Goal: Task Accomplishment & Management: Manage account settings

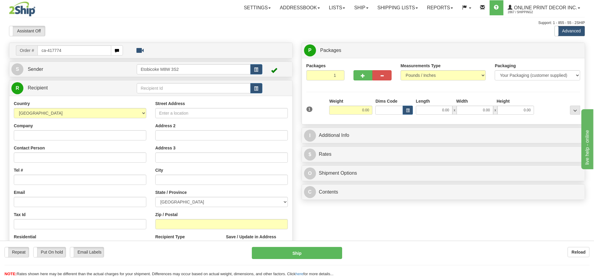
type input "ca-417774"
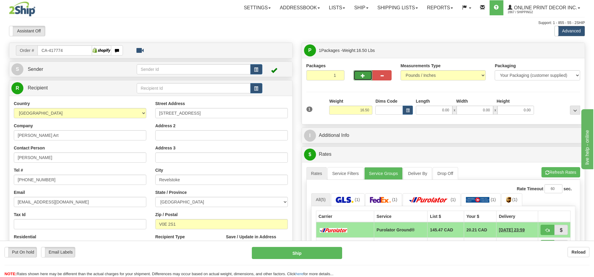
click at [361, 78] on span "button" at bounding box center [363, 76] width 4 height 4
radio input "true"
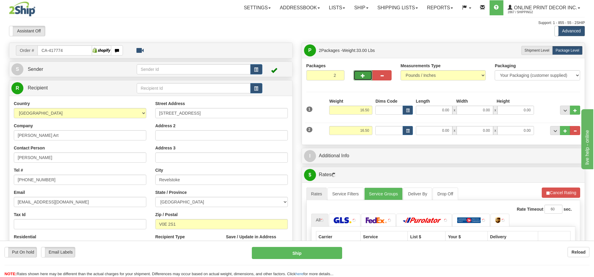
click at [361, 78] on span "button" at bounding box center [363, 76] width 4 height 4
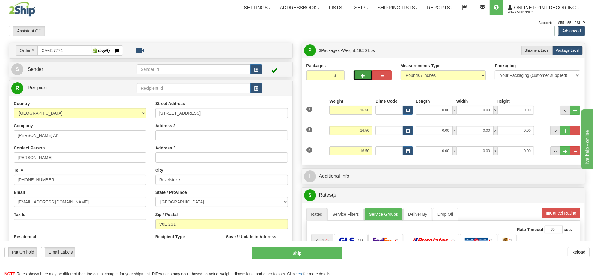
click at [361, 78] on span "button" at bounding box center [363, 76] width 4 height 4
type input "4"
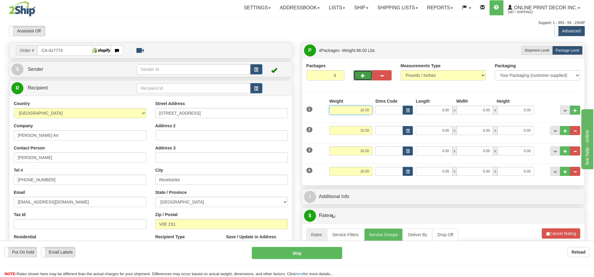
click at [361, 111] on input "16.50" at bounding box center [350, 110] width 43 height 9
type input "20.00"
drag, startPoint x: 397, startPoint y: 109, endPoint x: 403, endPoint y: 110, distance: 6.4
click at [399, 109] on input "Dims Code" at bounding box center [390, 110] width 28 height 9
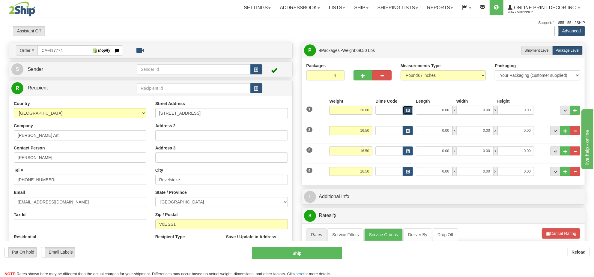
click at [404, 110] on button "button" at bounding box center [408, 110] width 10 height 9
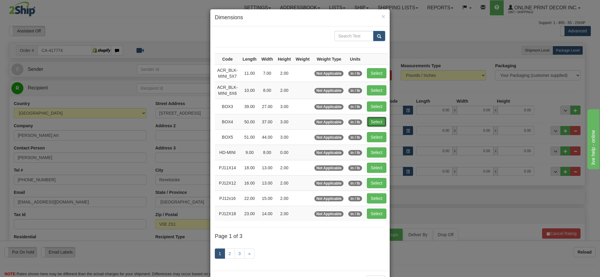
click at [384, 118] on button "Select" at bounding box center [376, 122] width 19 height 10
type input "BOX4"
type input "50.00"
type input "37.00"
type input "3.00"
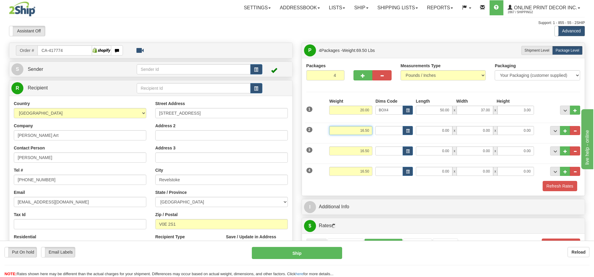
click at [369, 132] on input "16.50" at bounding box center [350, 130] width 43 height 9
click at [404, 130] on button "button" at bounding box center [408, 130] width 10 height 9
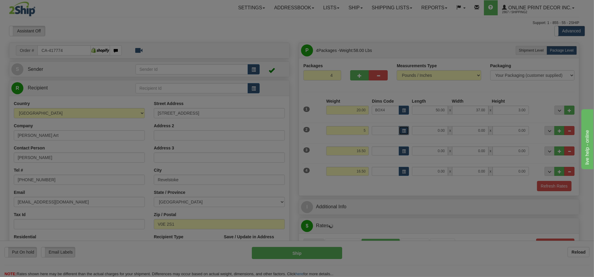
type input "5.00"
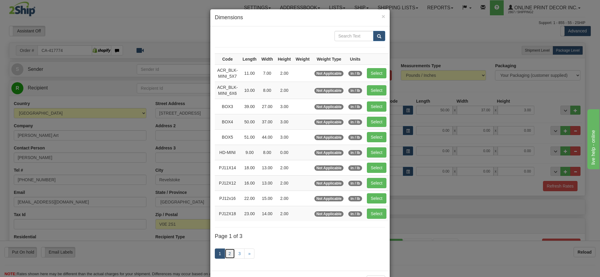
click at [225, 253] on link "2" at bounding box center [230, 253] width 10 height 10
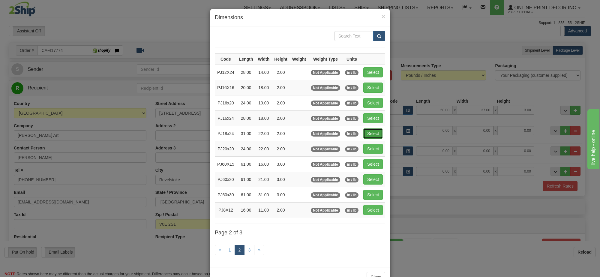
click at [374, 136] on button "Select" at bounding box center [372, 133] width 19 height 10
type input "PJ18x24"
type input "31.00"
type input "22.00"
type input "2.00"
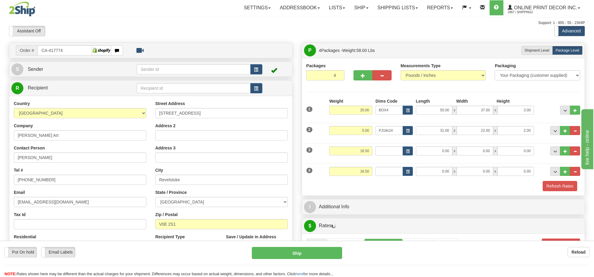
click at [347, 146] on div "3 Weight 16.50 Dims Code Length Width Height" at bounding box center [443, 150] width 277 height 20
drag, startPoint x: 347, startPoint y: 146, endPoint x: 347, endPoint y: 155, distance: 8.7
click at [347, 148] on div "3 Weight 16.50 Dims Code Length Width Height" at bounding box center [443, 150] width 277 height 20
click at [347, 155] on input "16.50" at bounding box center [350, 150] width 43 height 9
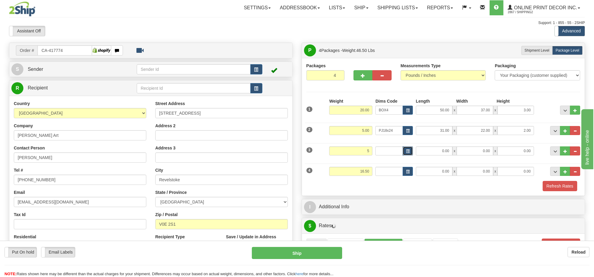
type input "5.00"
click at [406, 152] on span "button" at bounding box center [408, 151] width 4 height 3
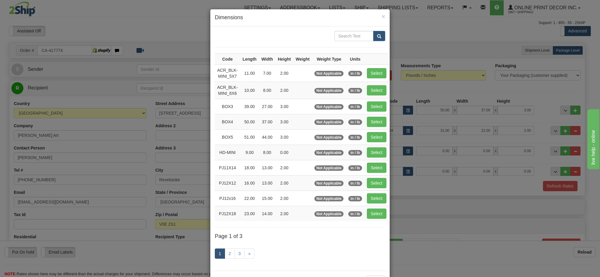
scroll to position [25, 0]
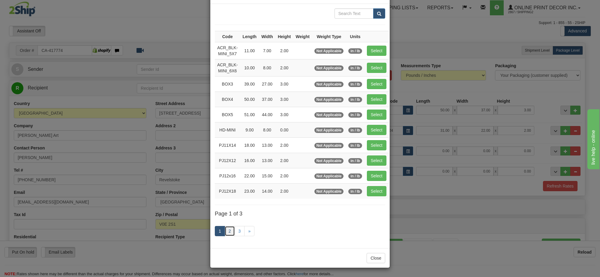
click at [225, 226] on link "2" at bounding box center [230, 231] width 10 height 10
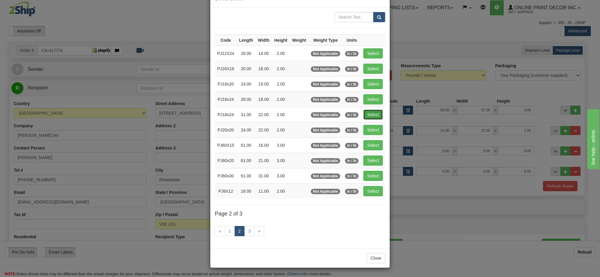
click at [372, 116] on button "Select" at bounding box center [372, 114] width 19 height 10
type input "PJ18x24"
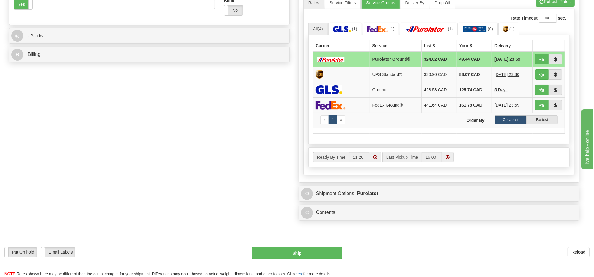
scroll to position [357, 0]
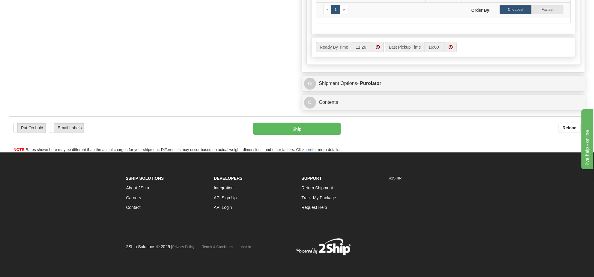
type input "31.00"
type input "22.00"
type input "2.00"
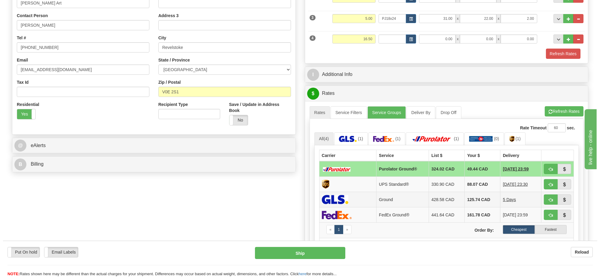
scroll to position [20, 0]
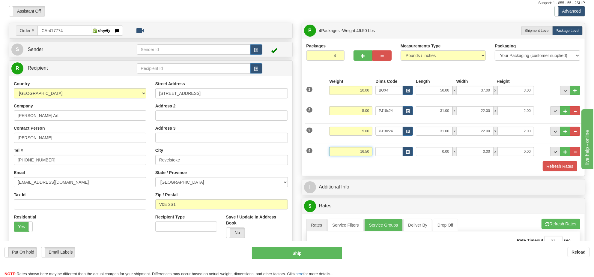
click at [364, 156] on input "16.50" at bounding box center [350, 151] width 43 height 9
type input "9"
click at [411, 154] on button "button" at bounding box center [408, 151] width 10 height 9
type input "8.00"
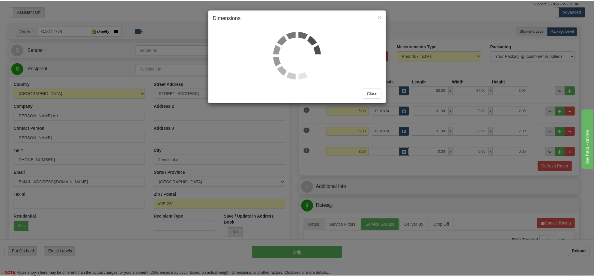
scroll to position [0, 0]
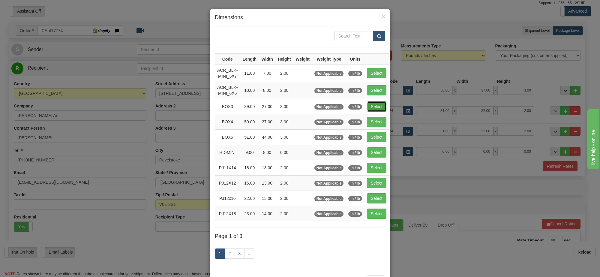
click at [373, 106] on button "Select" at bounding box center [376, 106] width 19 height 10
type input "BOX3"
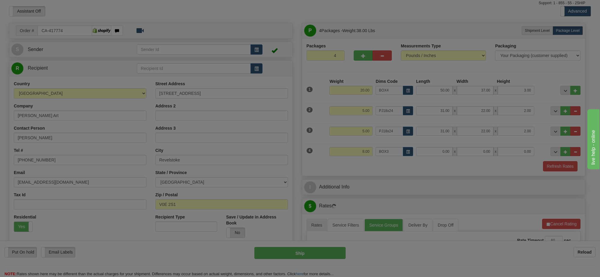
type input "39.00"
type input "27.00"
type input "3.00"
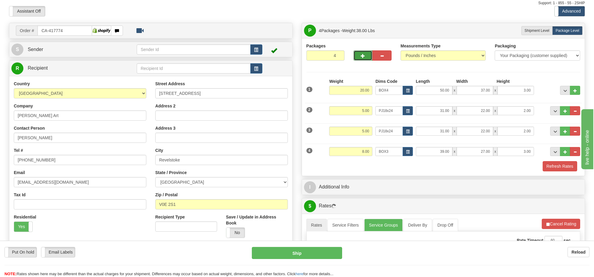
click at [367, 56] on button "button" at bounding box center [363, 55] width 19 height 10
type input "5"
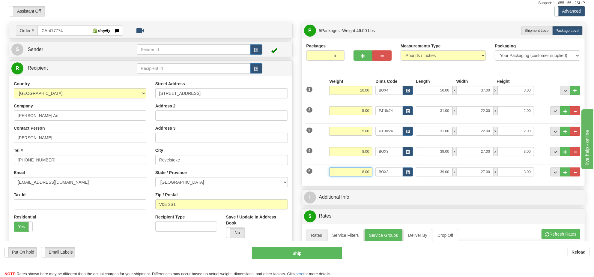
click at [364, 169] on input "8.00" at bounding box center [350, 171] width 43 height 9
click at [409, 172] on span "button" at bounding box center [408, 172] width 4 height 3
type input "5.00"
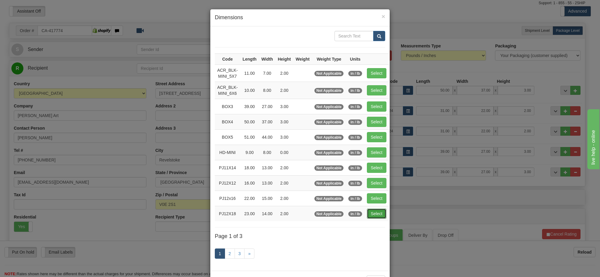
click at [374, 214] on button "Select" at bounding box center [376, 213] width 19 height 10
type input "PJ12X18"
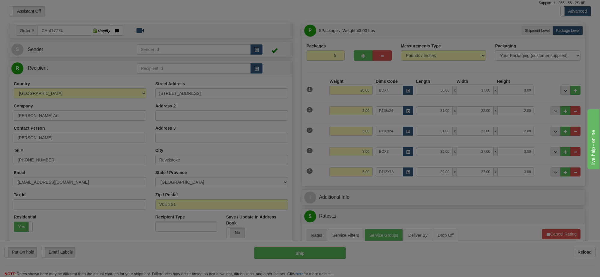
type input "23.00"
type input "14.00"
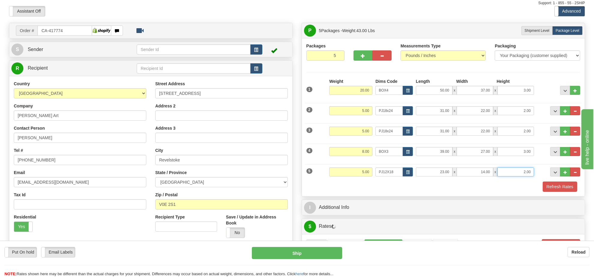
click at [525, 174] on input "2.00" at bounding box center [516, 171] width 37 height 9
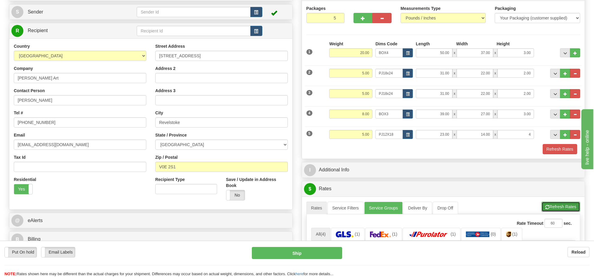
type input "4.00"
click at [577, 210] on button "Refresh Rates" at bounding box center [561, 207] width 39 height 10
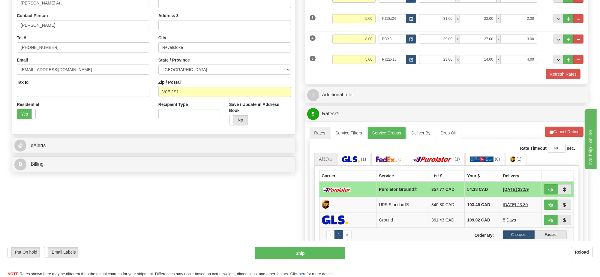
scroll to position [170, 0]
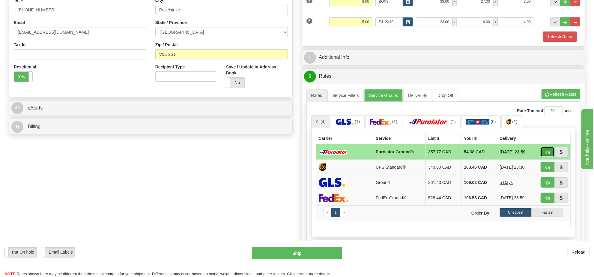
click at [546, 154] on span "button" at bounding box center [548, 152] width 4 height 4
type input "260"
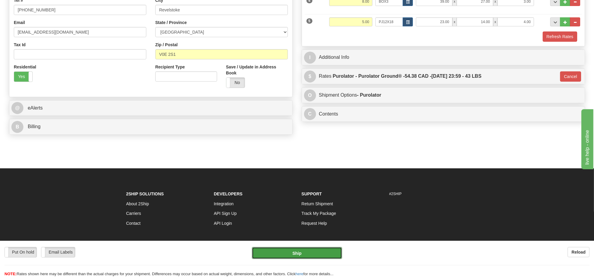
click at [304, 251] on button "Ship" at bounding box center [297, 253] width 90 height 12
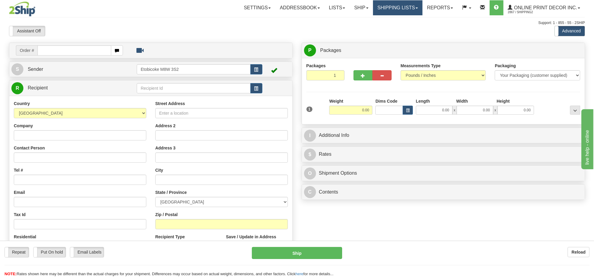
click at [391, 7] on link "Shipping lists" at bounding box center [397, 7] width 49 height 15
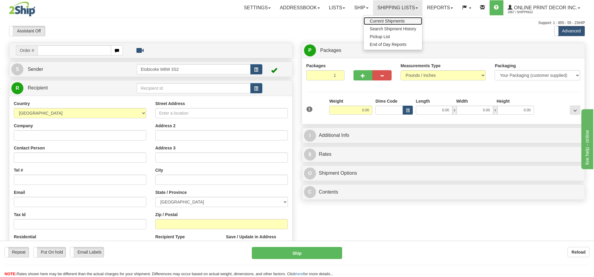
click at [376, 20] on span "Current Shipments" at bounding box center [387, 21] width 35 height 5
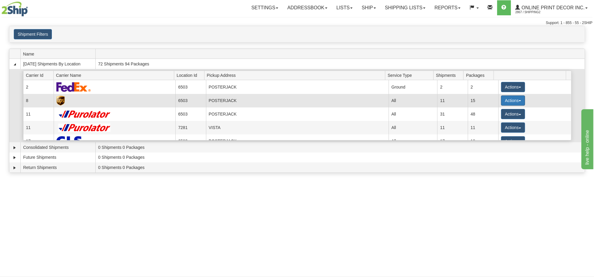
click at [506, 99] on button "Actions" at bounding box center [513, 100] width 24 height 10
click at [494, 110] on span "Details" at bounding box center [491, 111] width 16 height 4
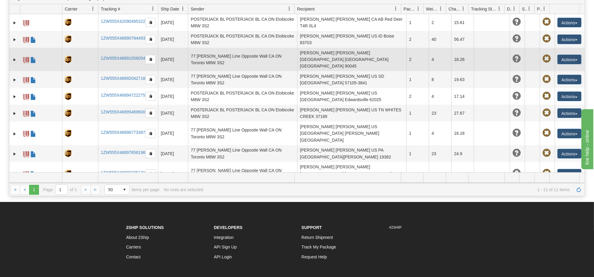
click at [319, 59] on td "Maya Valree Maya Valree US CA Los Angeles 90045" at bounding box center [351, 59] width 109 height 23
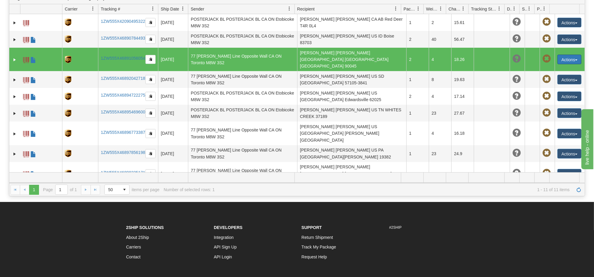
click at [564, 56] on button "Actions" at bounding box center [570, 60] width 24 height 10
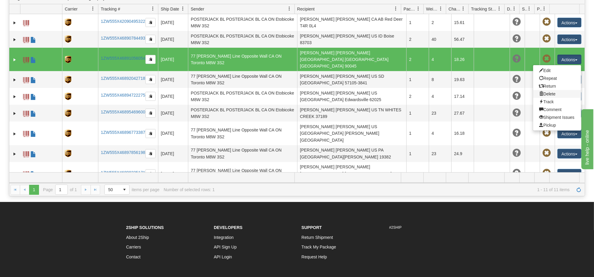
click at [545, 91] on link "Delete" at bounding box center [557, 94] width 48 height 8
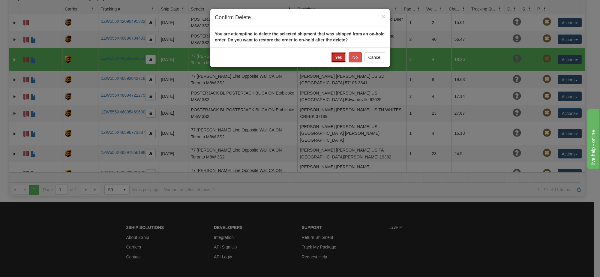
click at [339, 55] on button "Yes" at bounding box center [338, 57] width 15 height 10
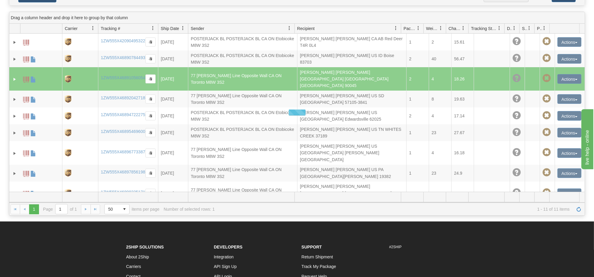
scroll to position [75, 0]
